Goal: Download file/media

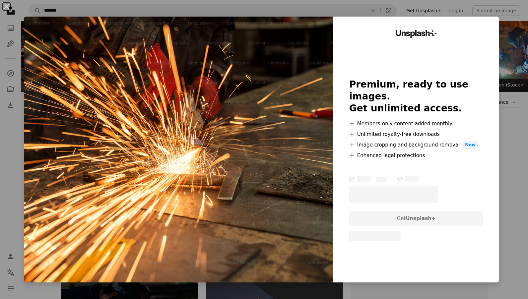
scroll to position [118, 0]
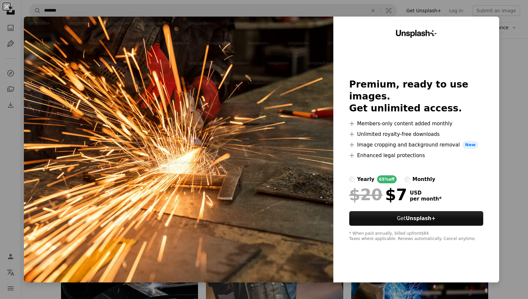
click at [508, 77] on div "An X shape Unsplash+ Premium, ready to use images. Get unlimited access. A plus…" at bounding box center [264, 149] width 528 height 299
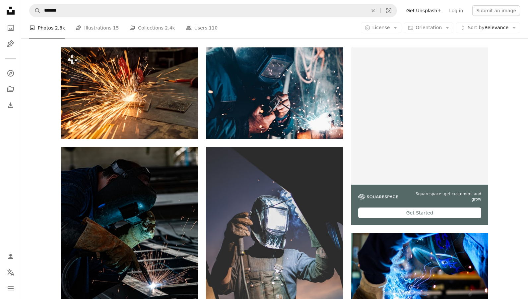
scroll to position [116, 0]
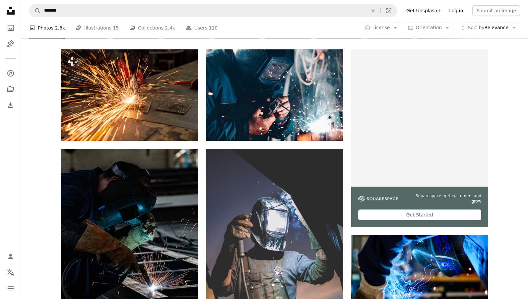
click at [462, 14] on link "Log in" at bounding box center [456, 10] width 22 height 11
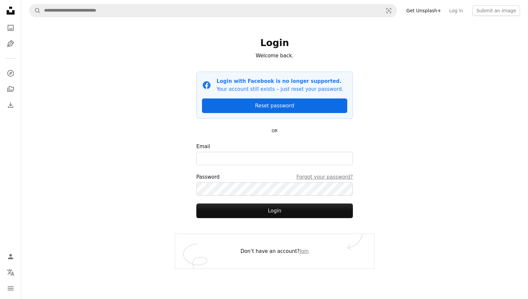
type input "**********"
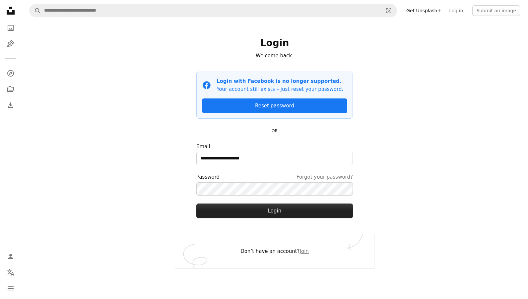
click at [269, 211] on button "Login" at bounding box center [275, 211] width 157 height 15
